Goal: Find specific page/section: Find specific page/section

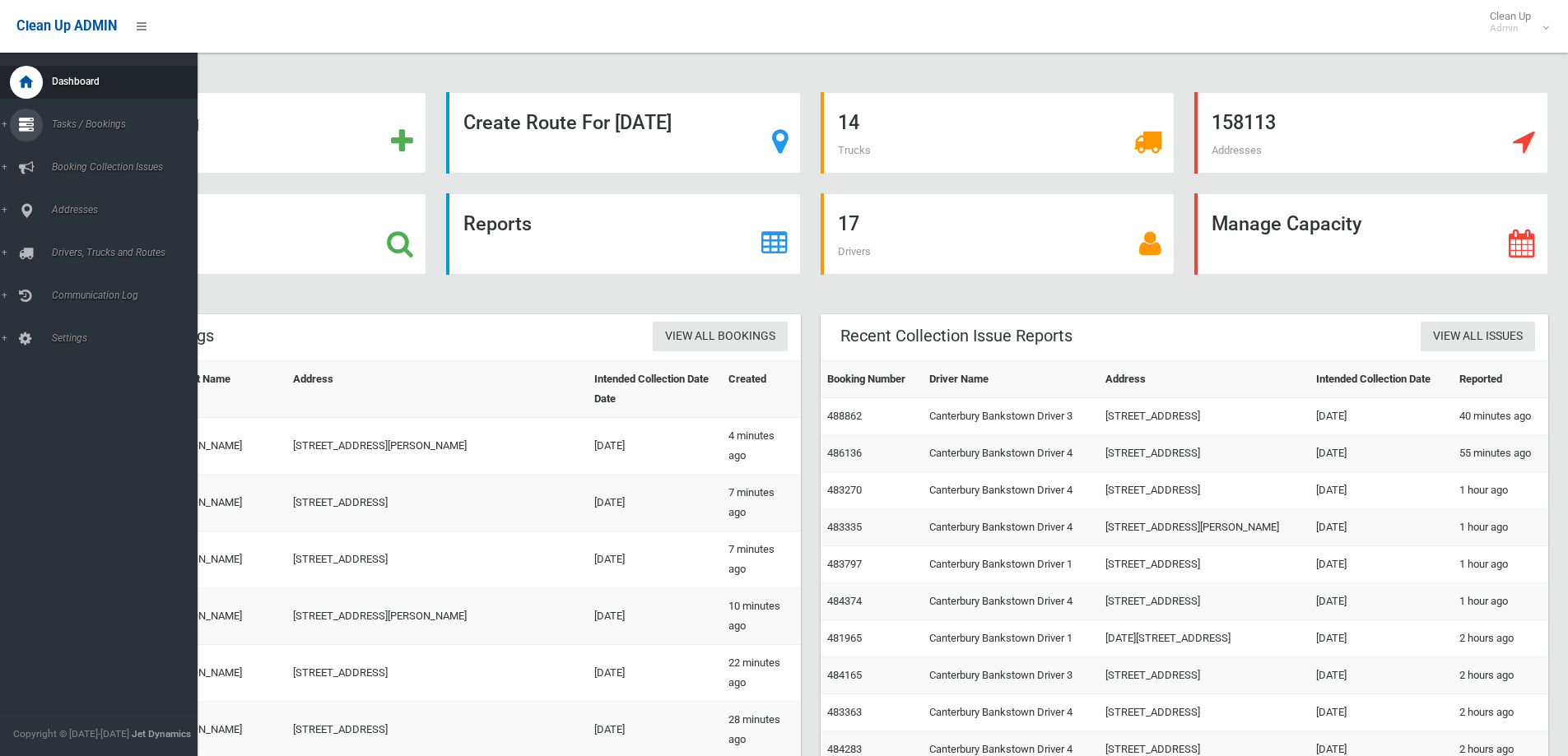
click at [83, 125] on span "Tasks / Bookings" at bounding box center [128, 124] width 163 height 11
click at [59, 243] on span "Search" at bounding box center [121, 245] width 149 height 11
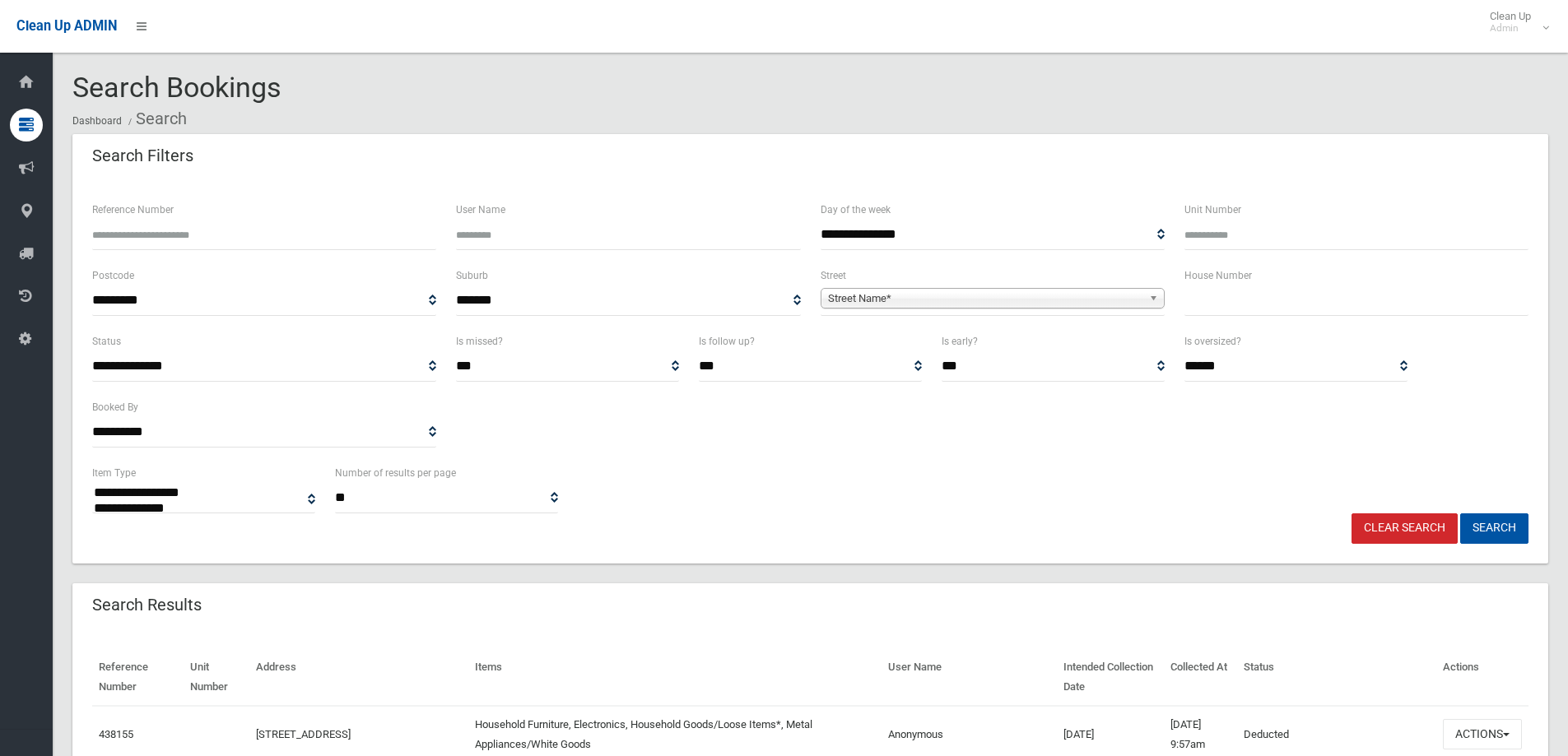
select select
